Goal: Leave review/rating

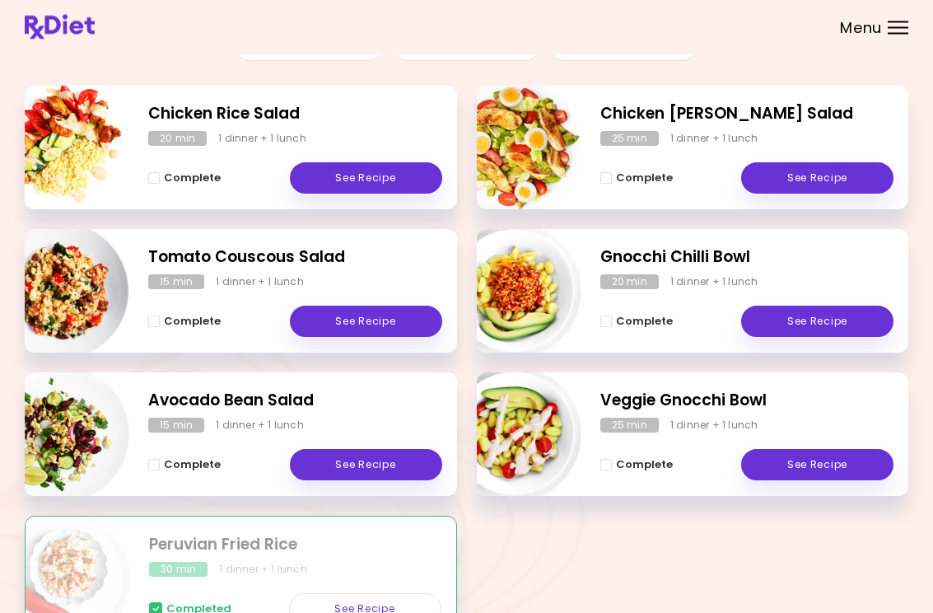
scroll to position [217, 0]
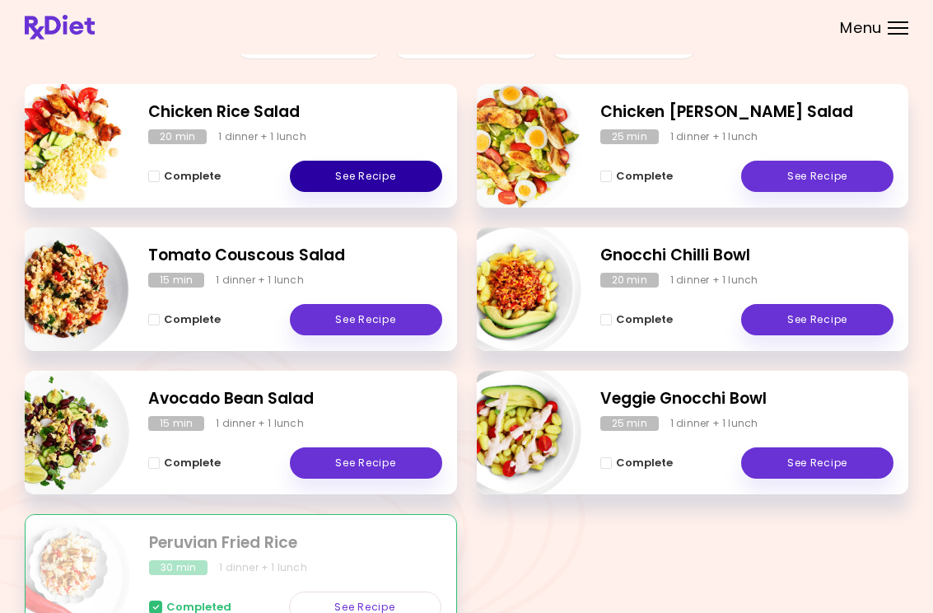
click at [362, 171] on link "See Recipe" at bounding box center [366, 176] width 152 height 31
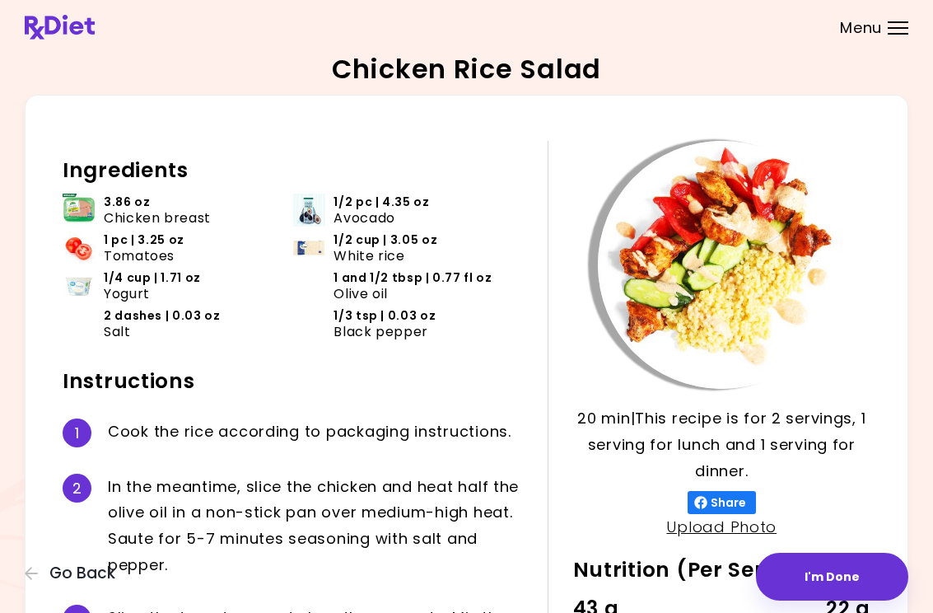
click at [842, 570] on button "I'm Done" at bounding box center [832, 577] width 152 height 48
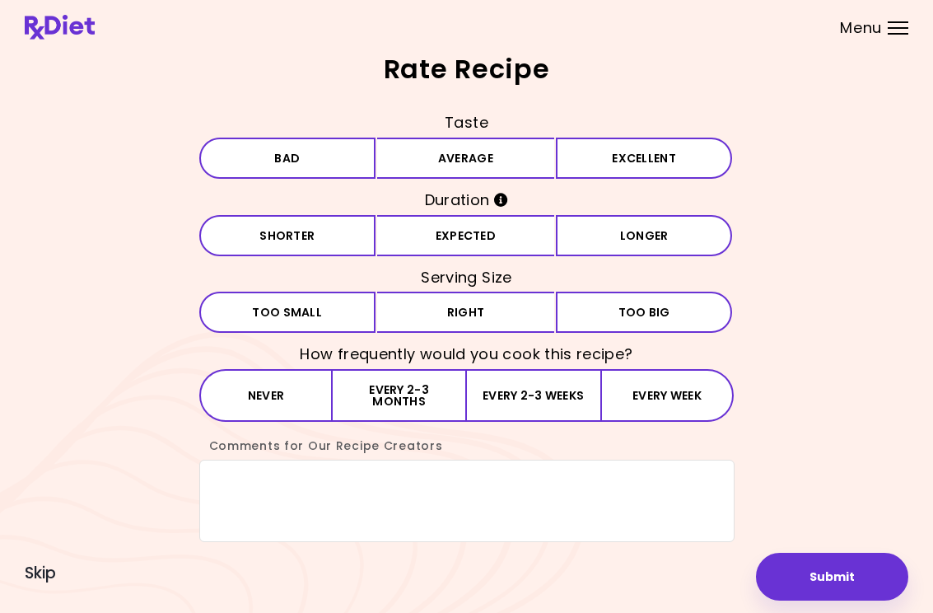
click at [500, 171] on button "Average" at bounding box center [465, 158] width 177 height 41
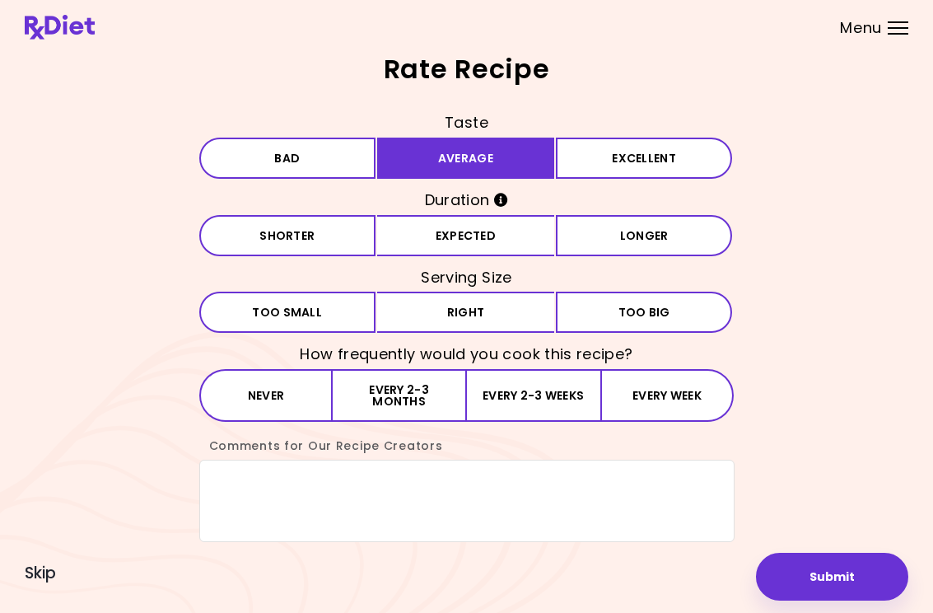
click at [423, 246] on button "Expected" at bounding box center [465, 235] width 177 height 41
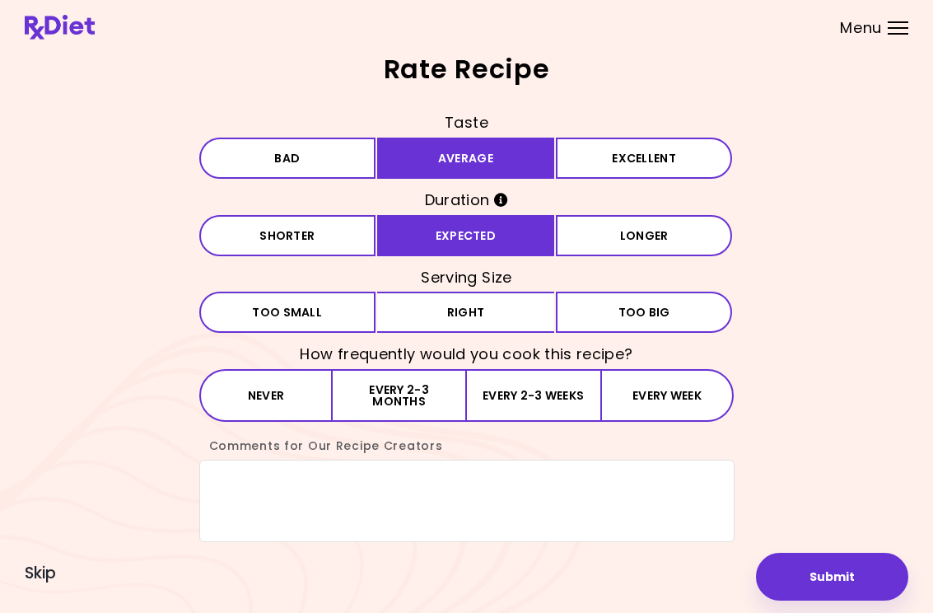
click at [425, 326] on button "Right" at bounding box center [465, 312] width 177 height 41
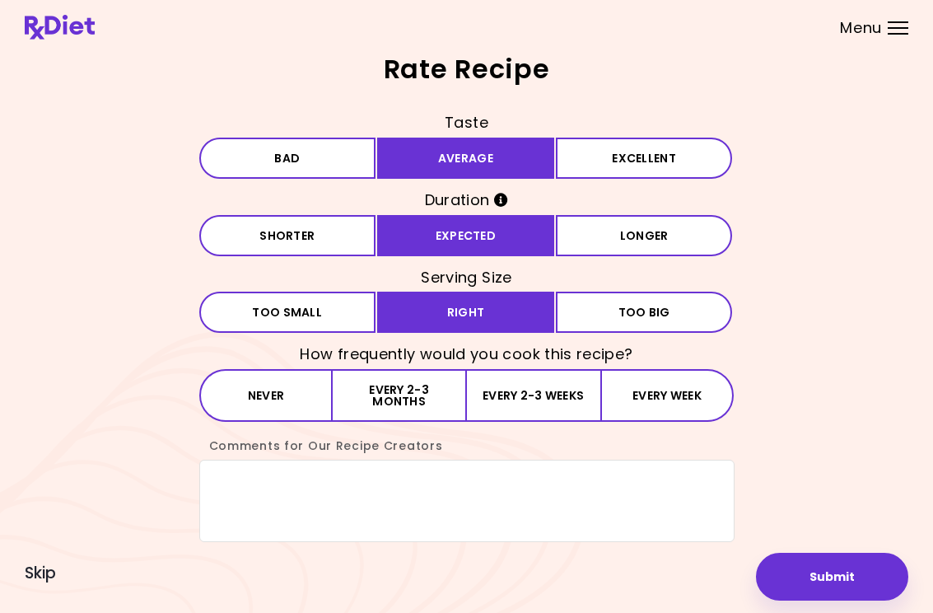
click at [393, 407] on button "Every 2-3 months" at bounding box center [399, 395] width 133 height 53
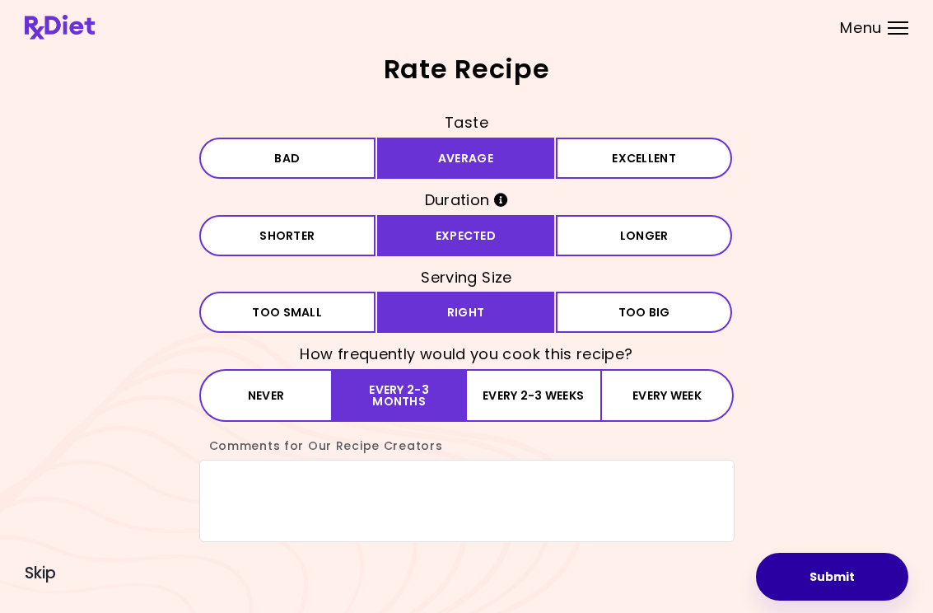
click at [839, 577] on button "Submit" at bounding box center [832, 577] width 152 height 48
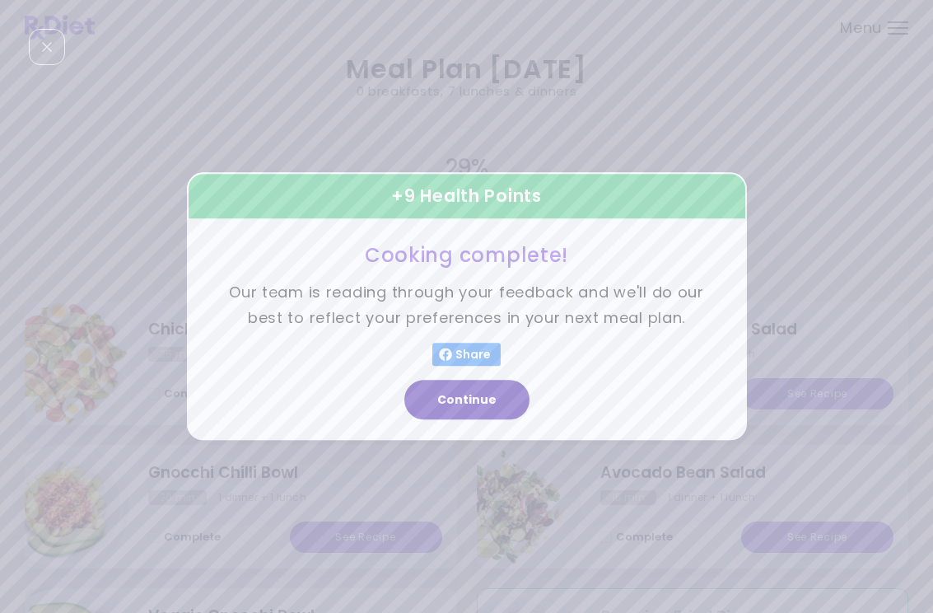
click at [473, 399] on button "Continue" at bounding box center [466, 401] width 125 height 40
